Goal: Task Accomplishment & Management: Use online tool/utility

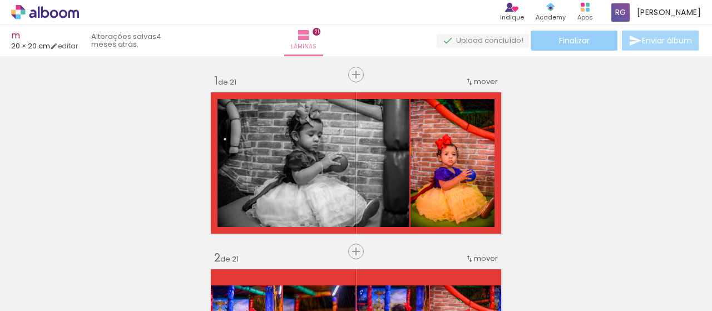
click at [571, 43] on span "Finalizar" at bounding box center [574, 41] width 31 height 8
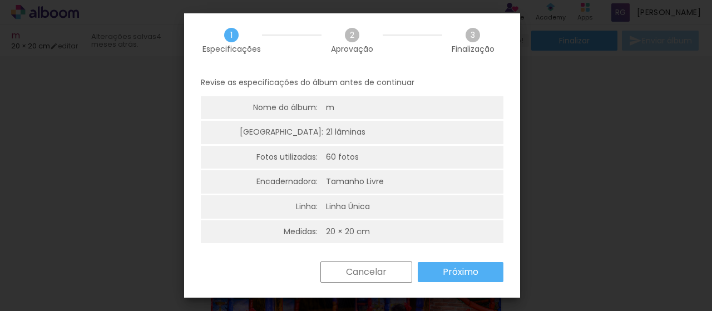
scroll to position [3, 0]
click at [0, 0] on slot "Próximo" at bounding box center [0, 0] width 0 height 0
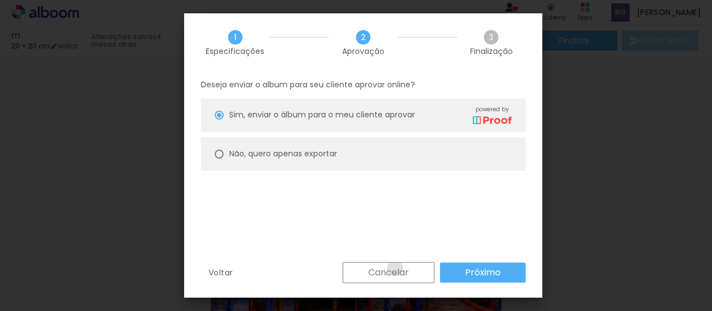
click at [0, 0] on slot "Cancelar" at bounding box center [0, 0] width 0 height 0
